Goal: Information Seeking & Learning: Learn about a topic

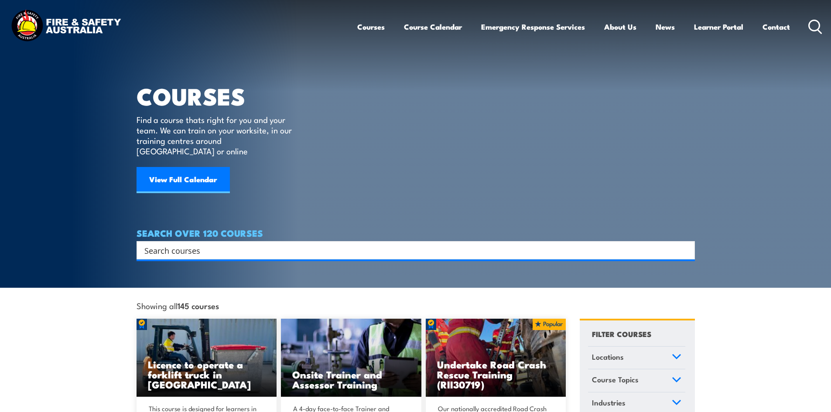
click at [819, 25] on circle at bounding box center [814, 25] width 10 height 10
click at [289, 244] on input "Search input" at bounding box center [409, 250] width 531 height 13
click at [245, 244] on input "Search input" at bounding box center [409, 250] width 531 height 13
type input "apply work hea"
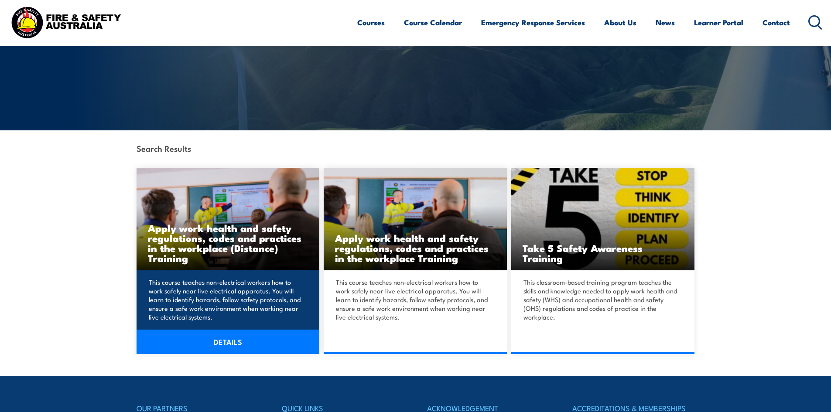
scroll to position [131, 0]
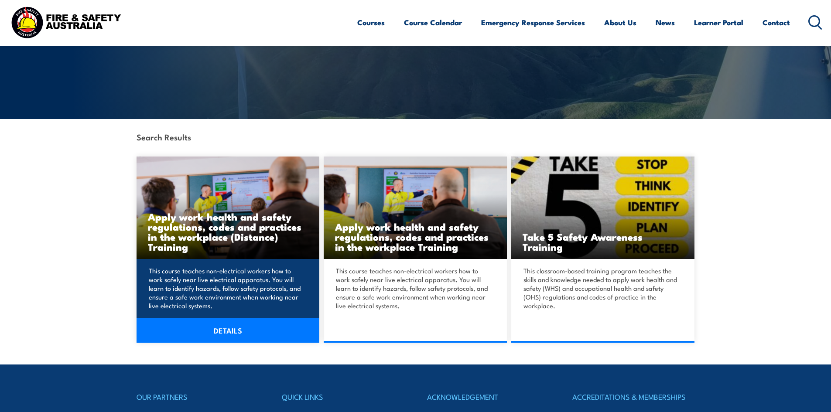
click at [216, 327] on link "DETAILS" at bounding box center [228, 330] width 183 height 24
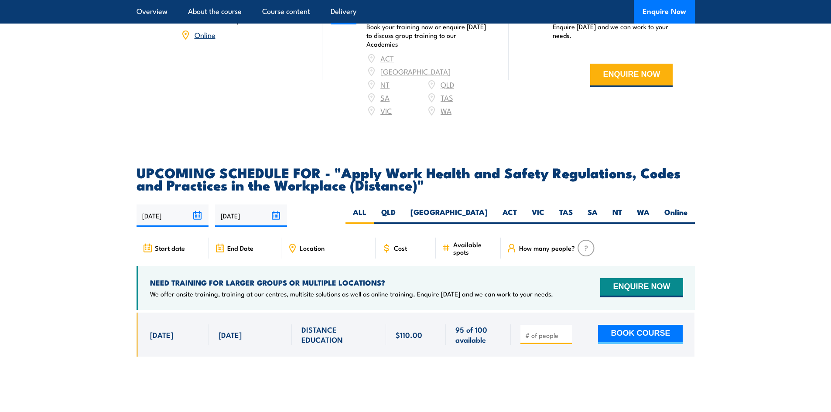
scroll to position [1352, 0]
